Goal: Information Seeking & Learning: Learn about a topic

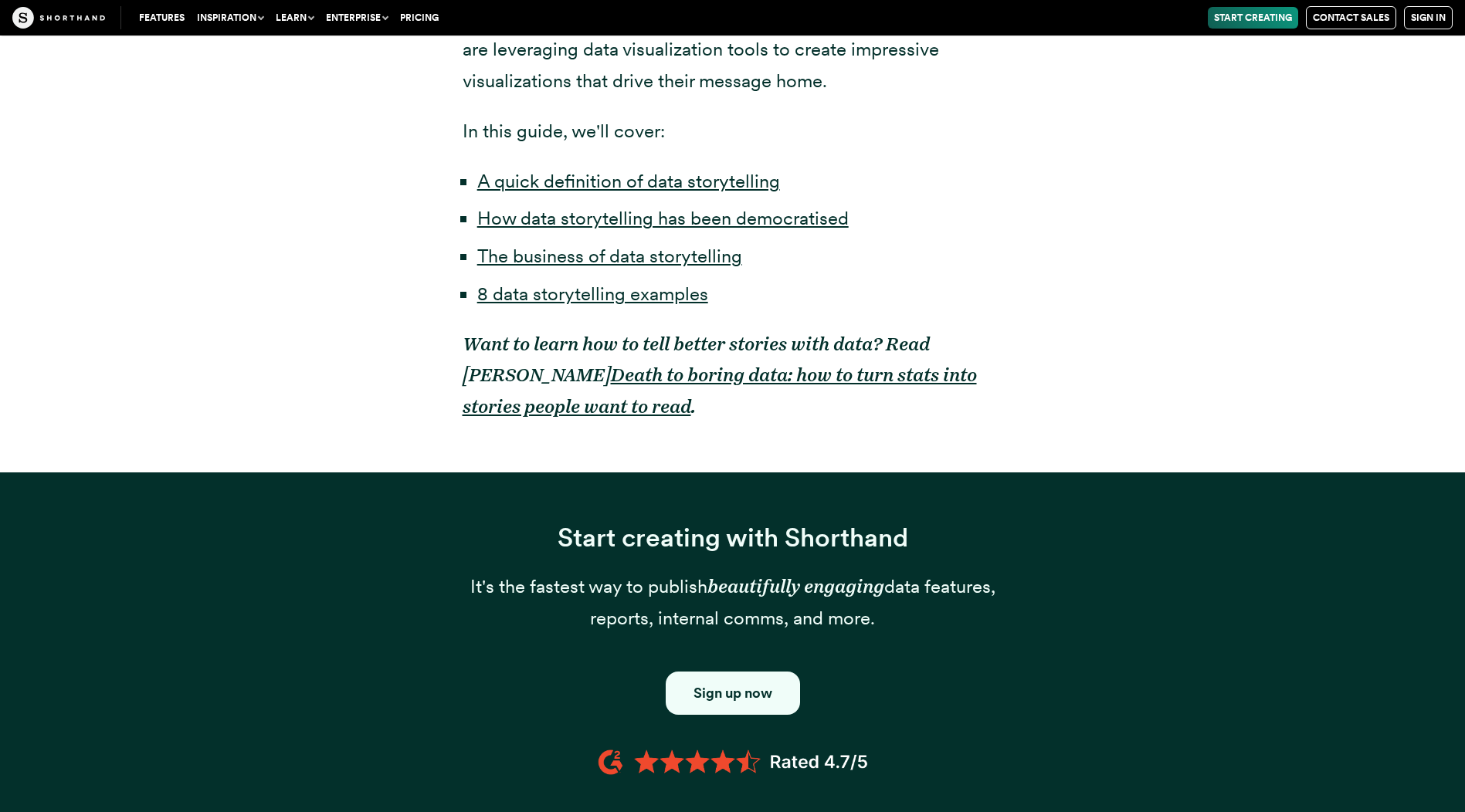
scroll to position [1853, 0]
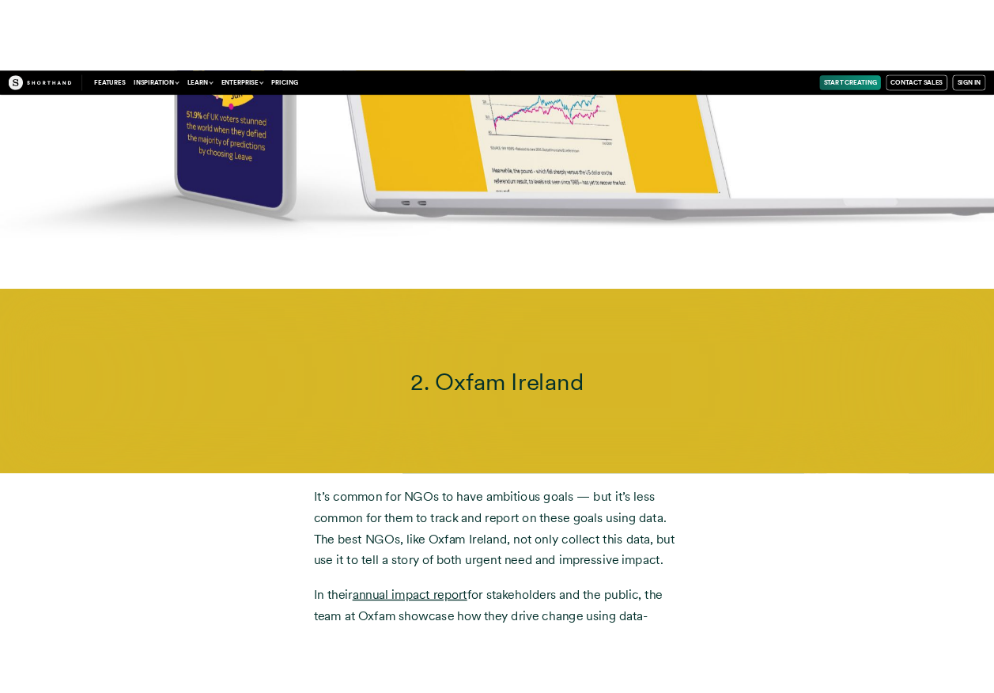
scroll to position [8093, 0]
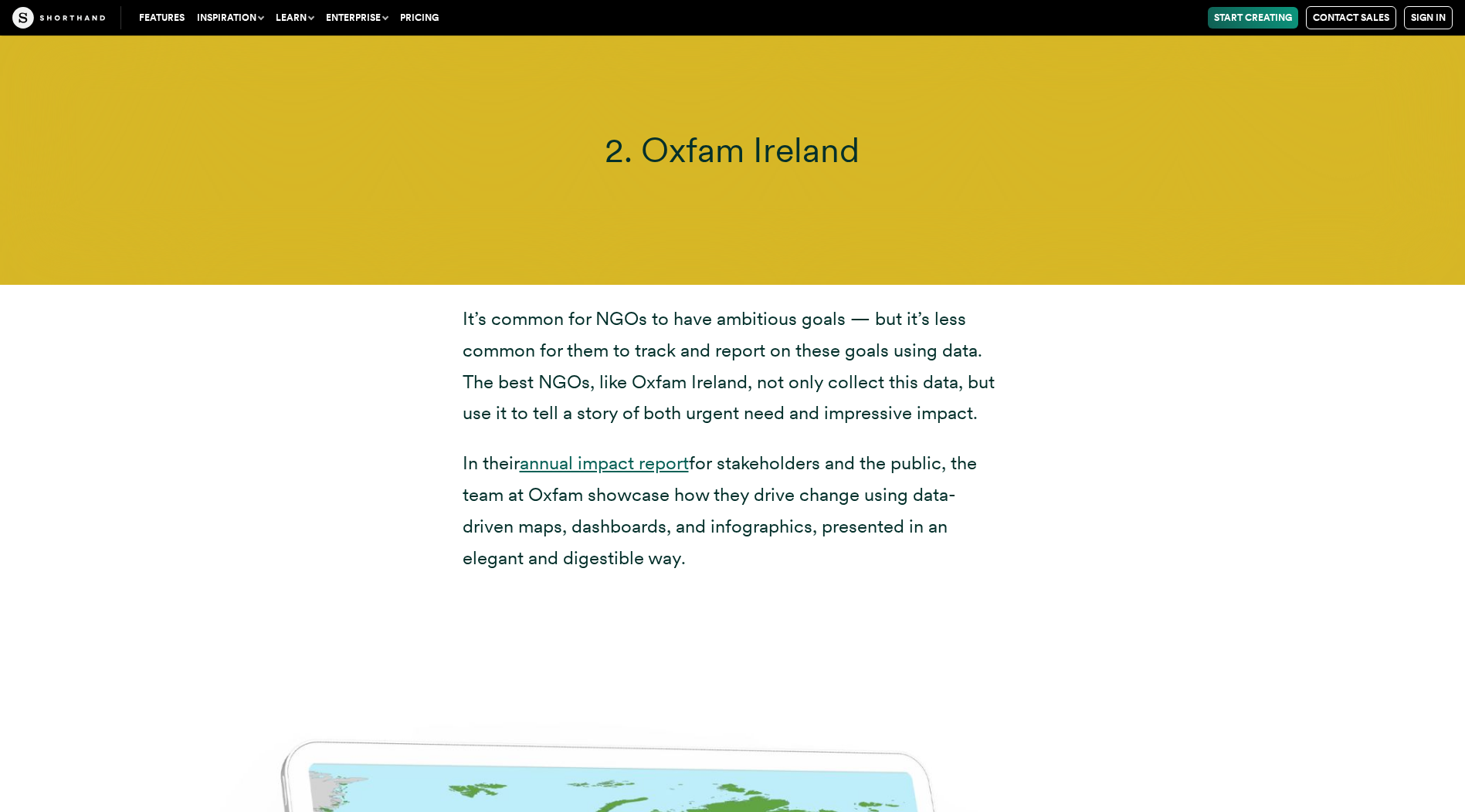
click at [665, 452] on link "annual impact report" at bounding box center [603, 463] width 169 height 22
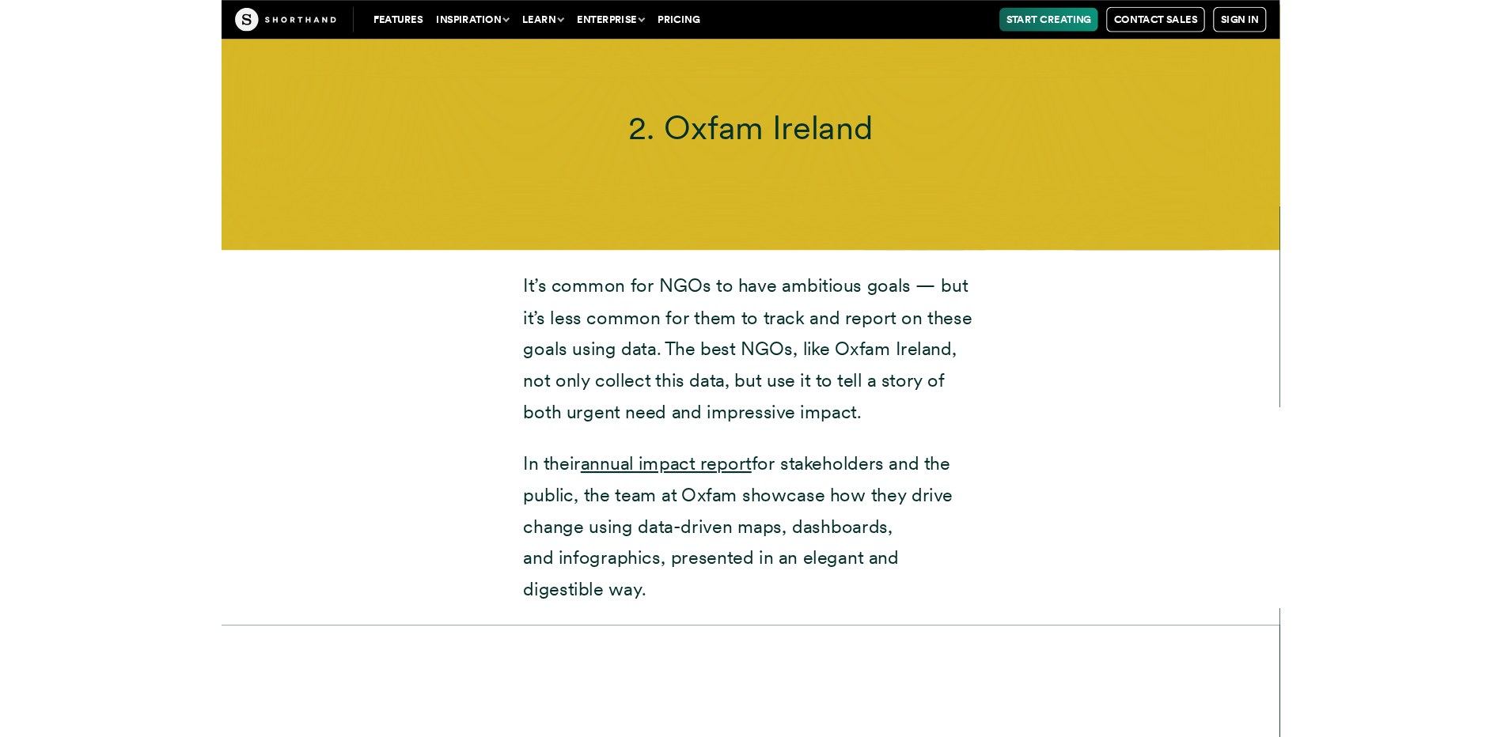
scroll to position [7856, 0]
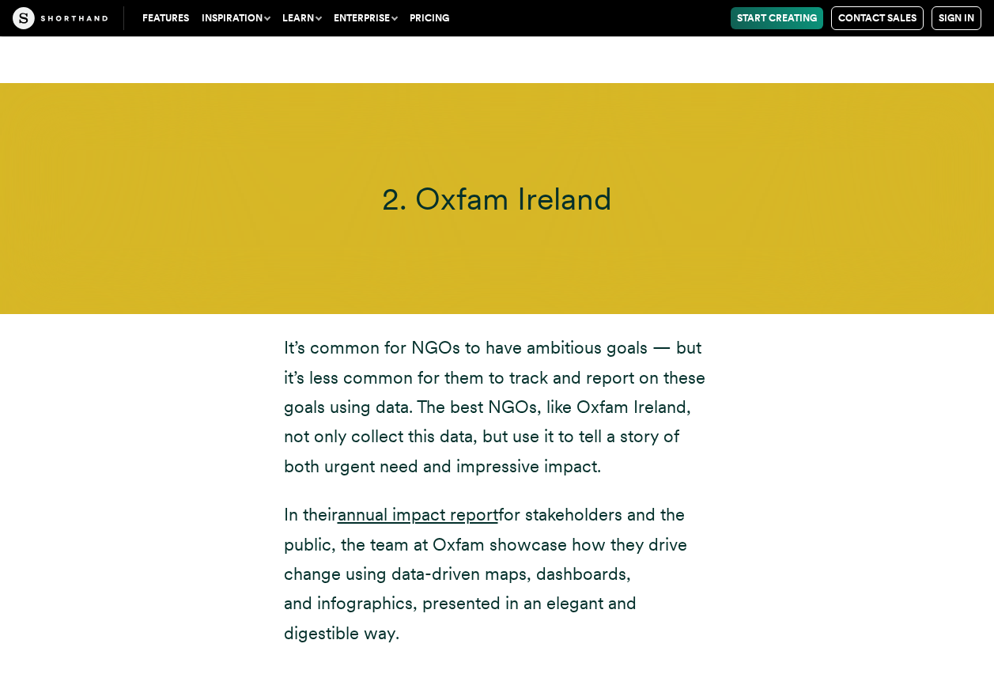
drag, startPoint x: 285, startPoint y: 290, endPoint x: 479, endPoint y: 578, distance: 347.1
click at [479, 578] on div "It’s common for NGOs to have ambitious goals — but it’s less common for them to…" at bounding box center [497, 490] width 427 height 315
copy div "It’s common for NGOs to have ambitious goals — but it’s less common for them to…"
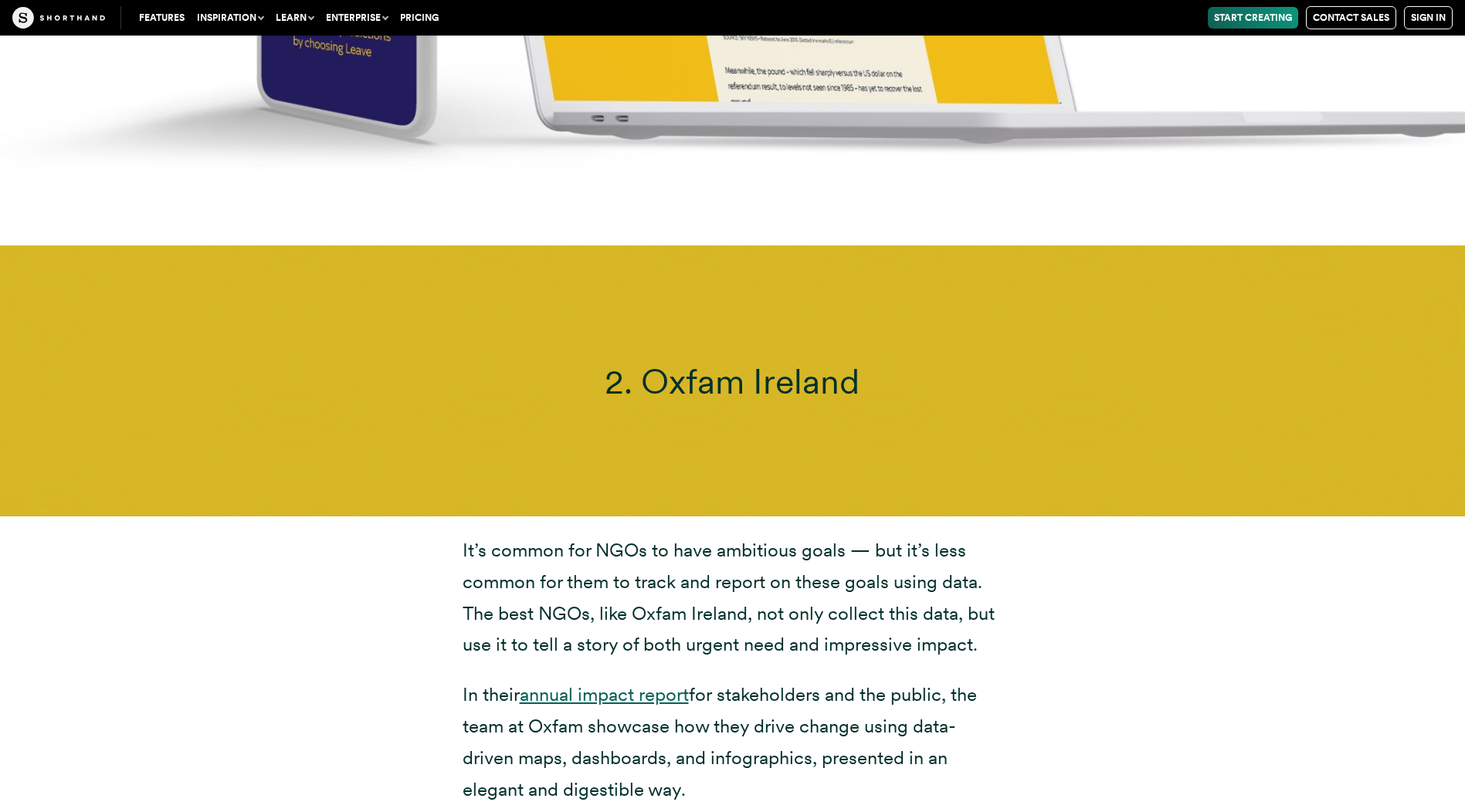
click at [629, 683] on link "annual impact report" at bounding box center [603, 694] width 169 height 22
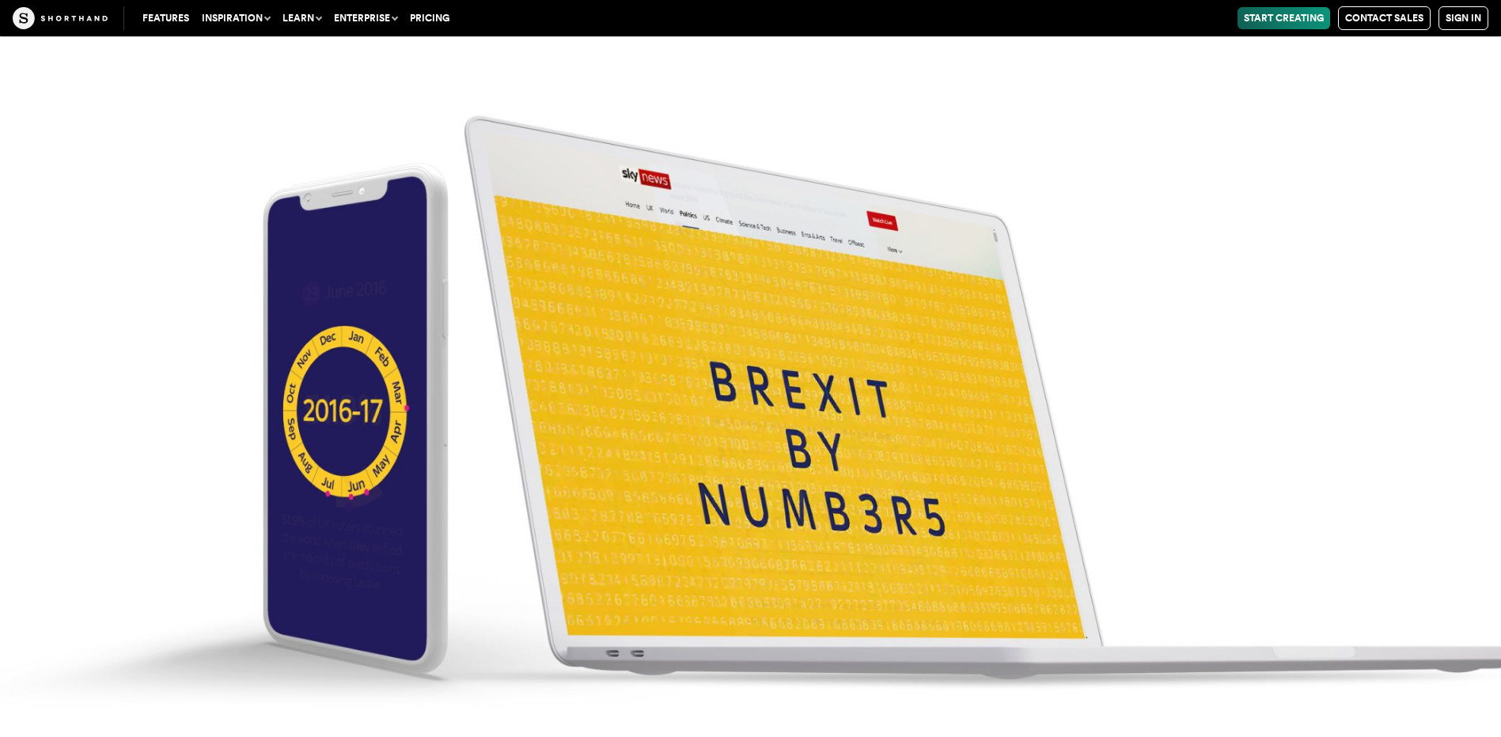
scroll to position [6274, 0]
